Goal: Contribute content: Add original content to the website for others to see

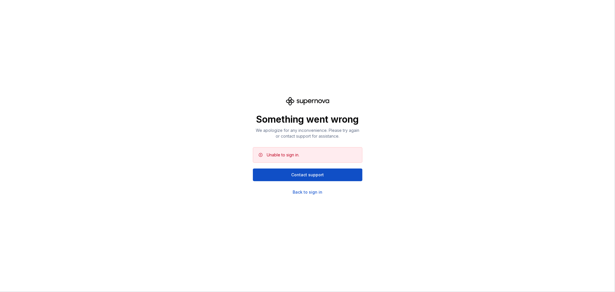
click at [212, 121] on div "Something went wrong We apologize for any inconvenience. Please try again or co…" at bounding box center [307, 146] width 615 height 292
click at [299, 185] on div "Something went wrong We apologize for any inconvenience. Please try again or co…" at bounding box center [308, 146] width 110 height 98
click at [296, 192] on div "Back to sign in" at bounding box center [308, 192] width 30 height 6
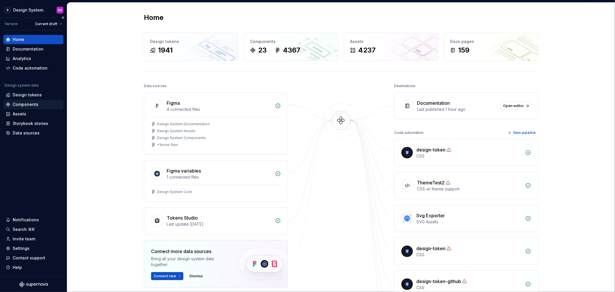
click at [22, 104] on div "Components" at bounding box center [26, 105] width 26 height 6
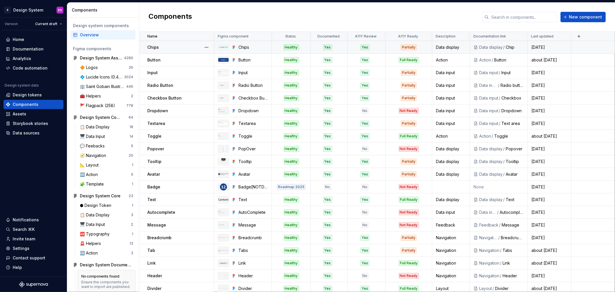
click at [407, 46] on div "Partially" at bounding box center [409, 47] width 16 height 6
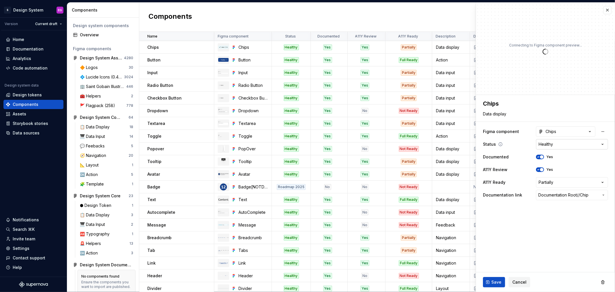
type textarea "*"
click at [561, 143] on html "S Design System EG Version Current draft Home Documentation Analytics Code auto…" at bounding box center [307, 146] width 615 height 292
click at [563, 181] on html "S Design System EG Version Current draft Home Documentation Analytics Code auto…" at bounding box center [307, 146] width 615 height 292
select select "**********"
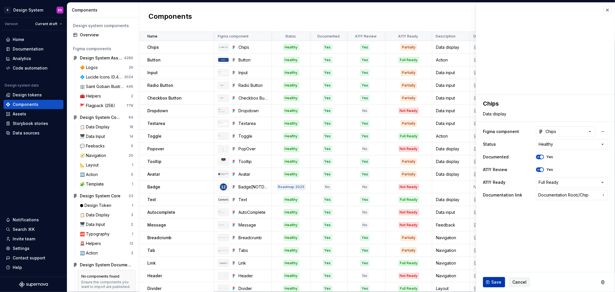
click at [494, 282] on span "Save" at bounding box center [496, 282] width 10 height 6
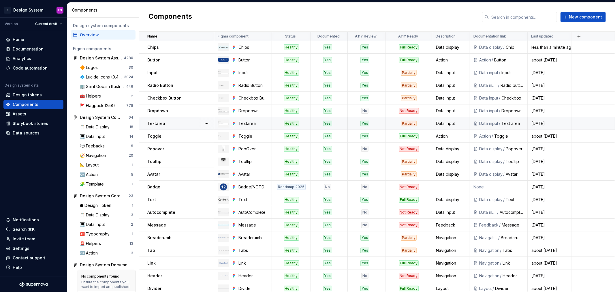
click at [407, 122] on div "Partially" at bounding box center [409, 124] width 16 height 6
type textarea "*"
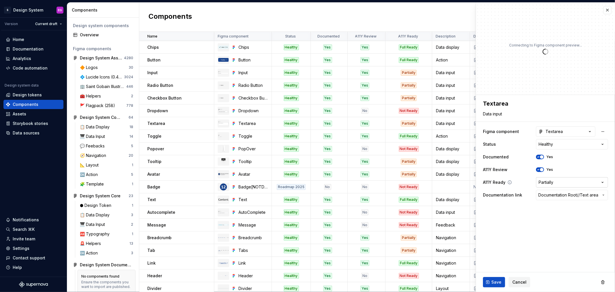
click at [554, 182] on html "S Design System EG Version Current draft Home Documentation Analytics Code auto…" at bounding box center [307, 146] width 615 height 292
select select "**********"
click at [489, 280] on button "Save" at bounding box center [494, 282] width 22 height 10
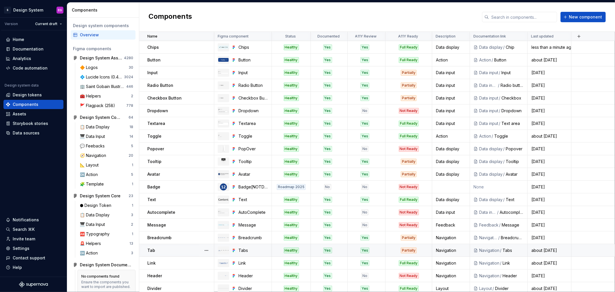
click at [412, 250] on div "Partially" at bounding box center [409, 250] width 16 height 6
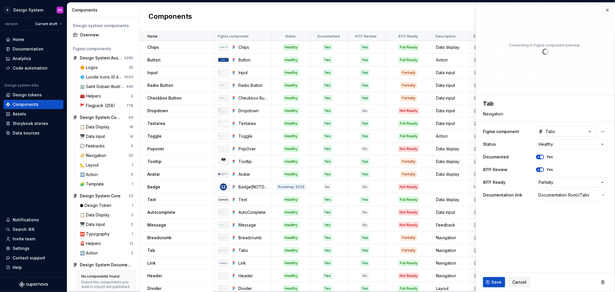
click at [564, 183] on html "S Design System EG Version Current draft Home Documentation Analytics Code auto…" at bounding box center [307, 146] width 615 height 292
type textarea "*"
select select "**********"
click at [490, 283] on button "Save" at bounding box center [494, 282] width 22 height 10
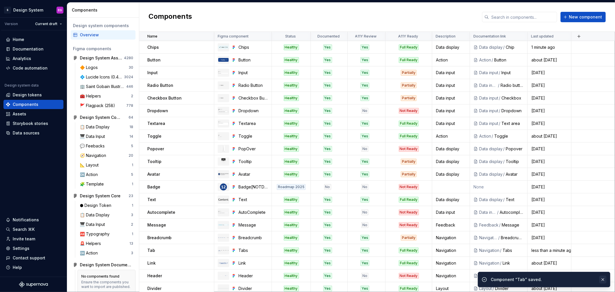
click at [604, 279] on button "button" at bounding box center [602, 279] width 7 height 8
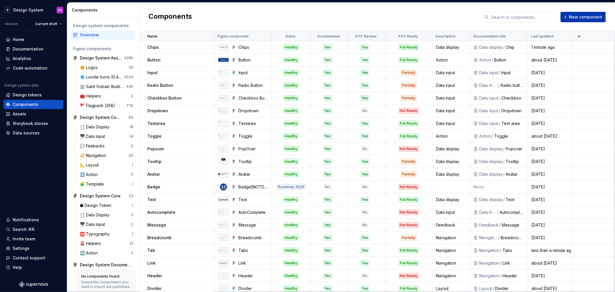
click at [586, 16] on span "New component" at bounding box center [585, 17] width 33 height 6
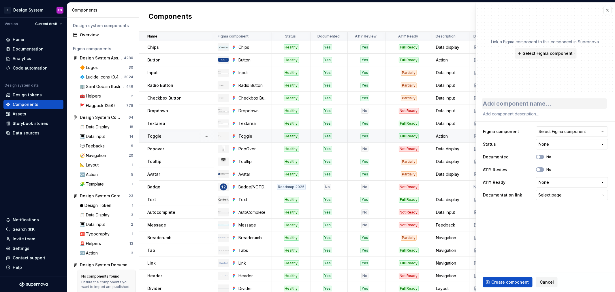
type textarea "*"
type textarea "M"
type textarea "*"
type textarea "Mo"
type textarea "*"
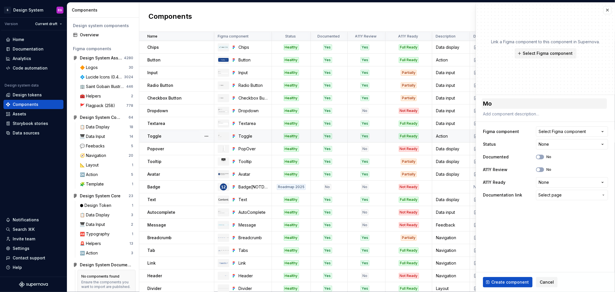
type textarea "Mod"
type textarea "*"
type textarea "Moda"
type textarea "*"
type textarea "Modal"
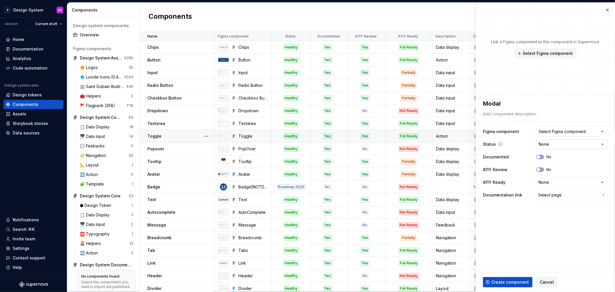
click at [551, 141] on html "S Design System EG Version Current draft Home Documentation Analytics Code auto…" at bounding box center [307, 146] width 615 height 292
select select "**********"
click at [541, 157] on button "No" at bounding box center [540, 157] width 8 height 5
click at [539, 170] on span "button" at bounding box center [538, 169] width 3 height 3
type textarea "*"
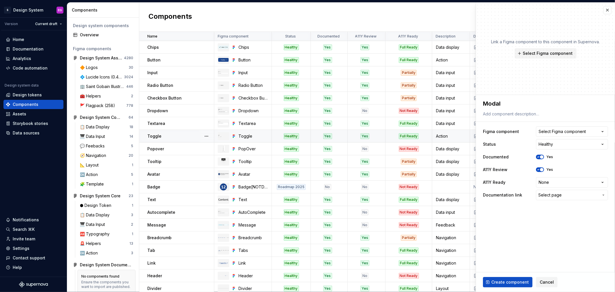
click at [549, 182] on html "S Design System EG Version Current draft Home Documentation Analytics Code auto…" at bounding box center [307, 146] width 615 height 292
select select "**********"
type textarea "*"
click at [552, 193] on span "Select page" at bounding box center [549, 195] width 23 height 6
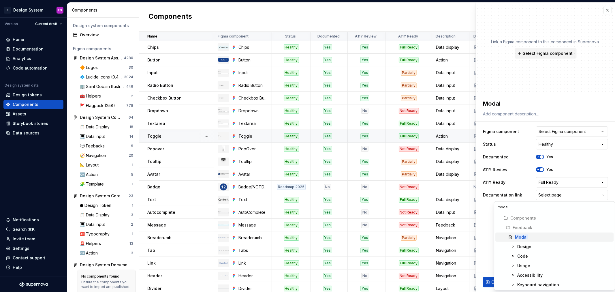
type input "modal"
click at [527, 235] on div "Modal" at bounding box center [563, 237] width 96 height 6
type textarea "*"
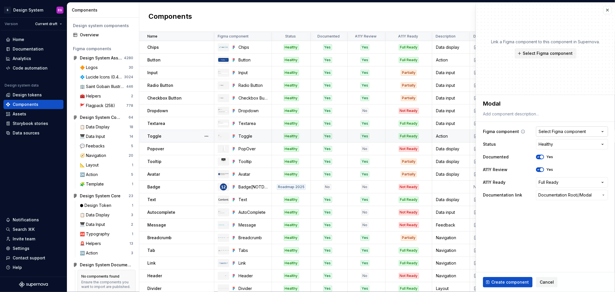
click at [556, 131] on div "Select Figma component" at bounding box center [562, 132] width 47 height 6
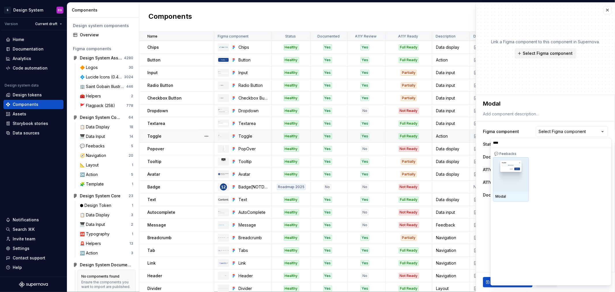
type input "*****"
click at [503, 186] on img at bounding box center [510, 174] width 31 height 29
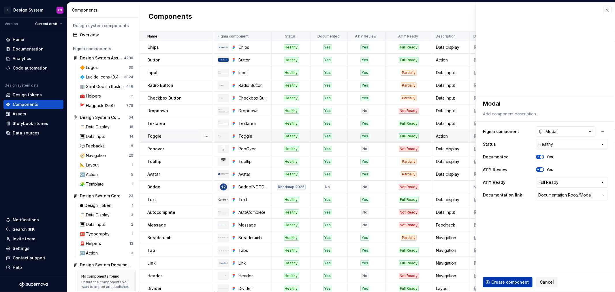
click at [505, 284] on span "Create component" at bounding box center [509, 282] width 37 height 6
type textarea "*"
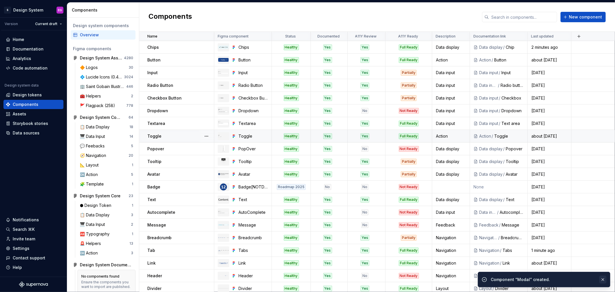
click at [604, 280] on button "button" at bounding box center [602, 279] width 7 height 8
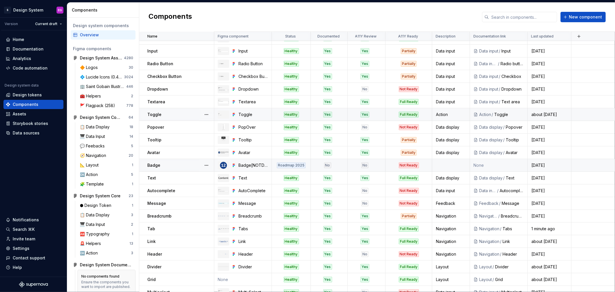
scroll to position [53, 0]
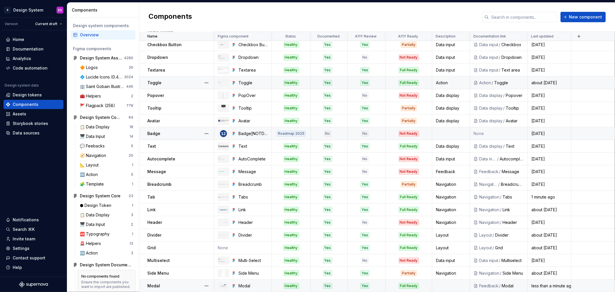
click at [454, 282] on td at bounding box center [451, 285] width 38 height 13
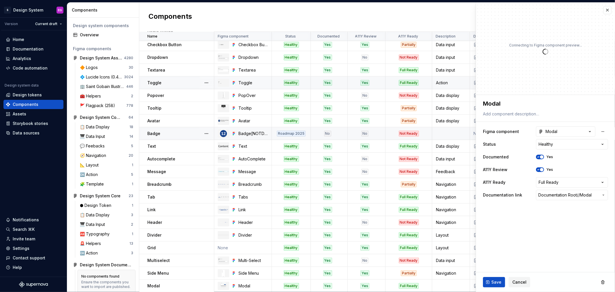
type textarea "*"
click at [556, 197] on span "Documentation Root /" at bounding box center [558, 195] width 40 height 6
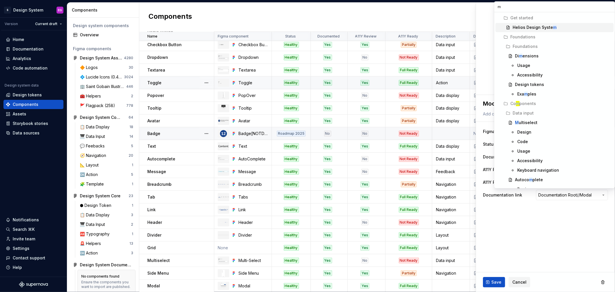
type input "mo"
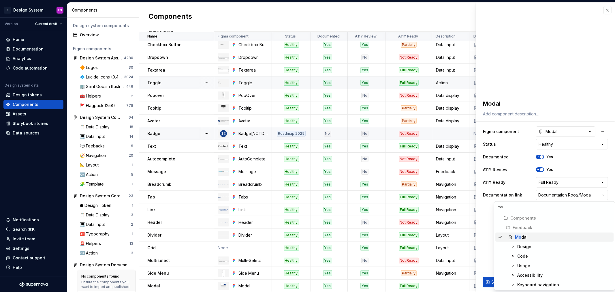
click at [486, 251] on html "S Design System EG Version Current draft Home Documentation Analytics Code auto…" at bounding box center [307, 146] width 615 height 292
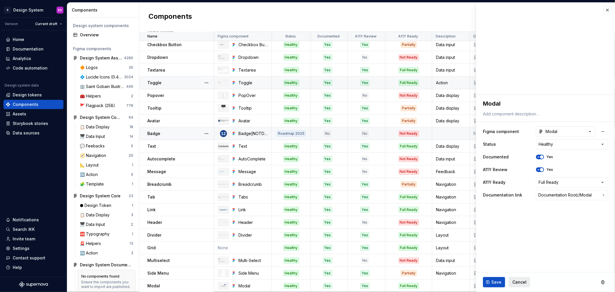
click at [518, 280] on span "Cancel" at bounding box center [519, 282] width 14 height 6
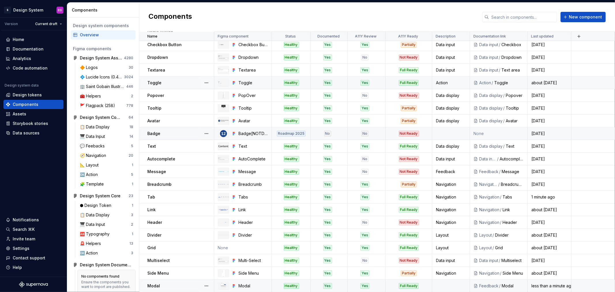
click at [452, 285] on td at bounding box center [451, 285] width 38 height 13
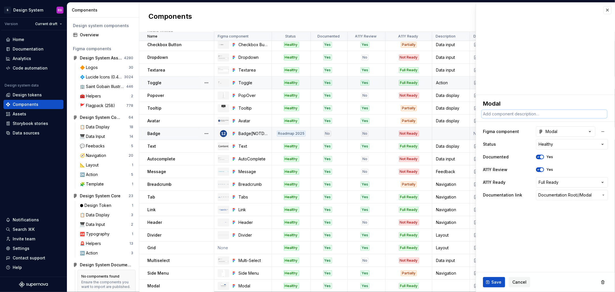
click at [515, 114] on textarea at bounding box center [544, 114] width 125 height 8
type textarea "*"
type textarea "F"
type textarea "*"
type textarea "Fe"
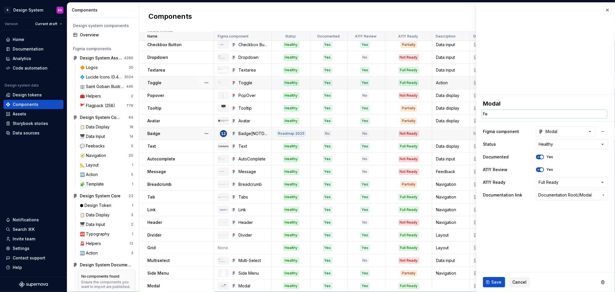
type textarea "*"
type textarea "Fee"
type textarea "*"
type textarea "Feed"
type textarea "*"
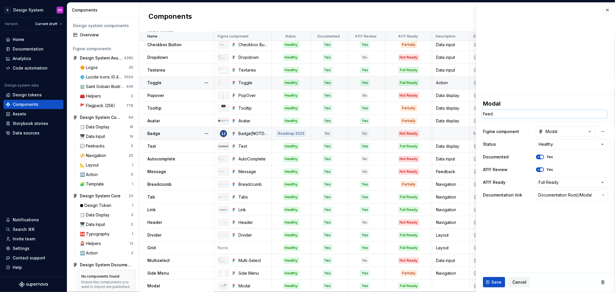
type textarea "Feedb"
type textarea "*"
type textarea "Feedba"
type textarea "*"
type textarea "Feedbac"
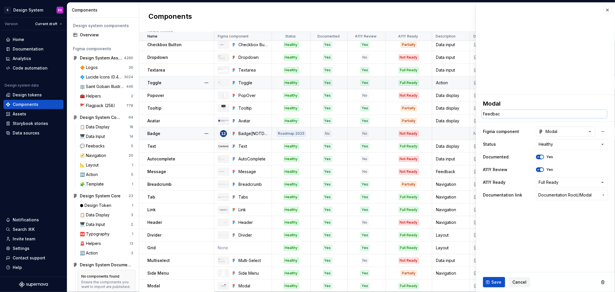
type textarea "*"
type textarea "Feedback"
click at [493, 280] on span "Save" at bounding box center [496, 282] width 10 height 6
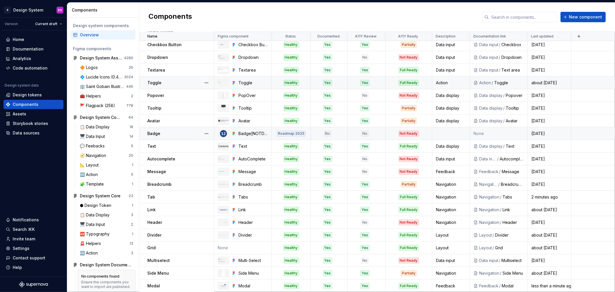
click at [441, 128] on td at bounding box center [451, 133] width 38 height 13
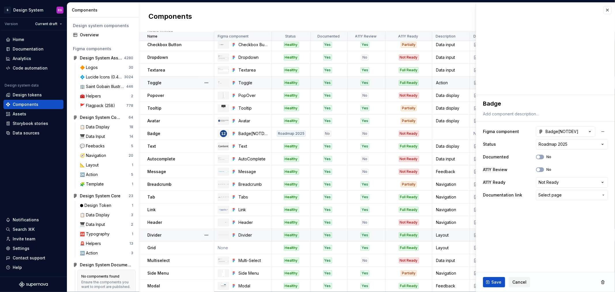
type textarea "*"
